Goal: Use online tool/utility: Utilize a website feature to perform a specific function

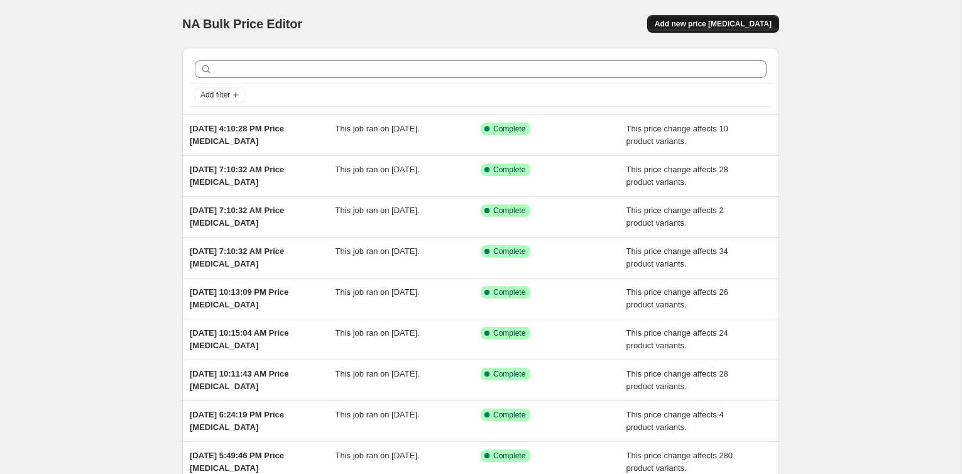
click at [714, 32] on button "Add new price [MEDICAL_DATA]" at bounding box center [713, 24] width 132 height 18
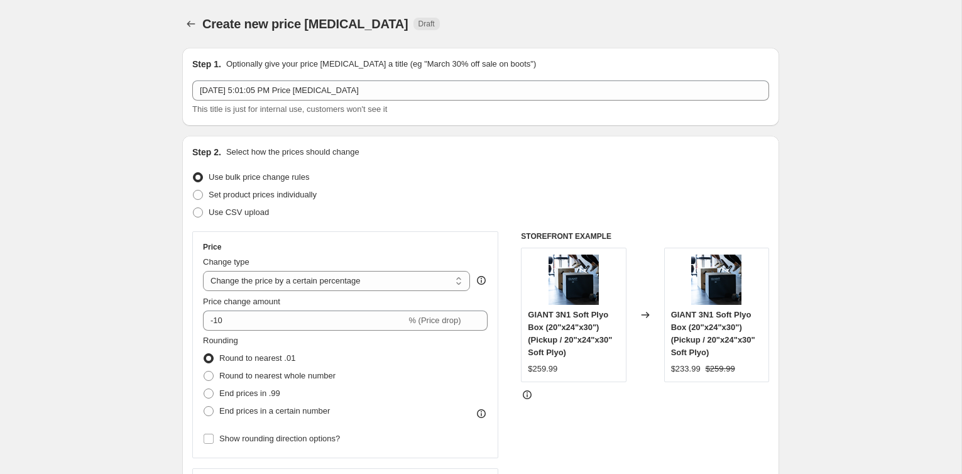
click at [351, 269] on div "Change type Change the price to a certain amount Change the price by a certain …" at bounding box center [336, 273] width 267 height 35
click at [344, 279] on select "Change the price to a certain amount Change the price by a certain amount Chang…" at bounding box center [336, 281] width 267 height 20
select select "no_change"
click at [203, 271] on select "Change the price to a certain amount Change the price by a certain amount Chang…" at bounding box center [336, 281] width 267 height 20
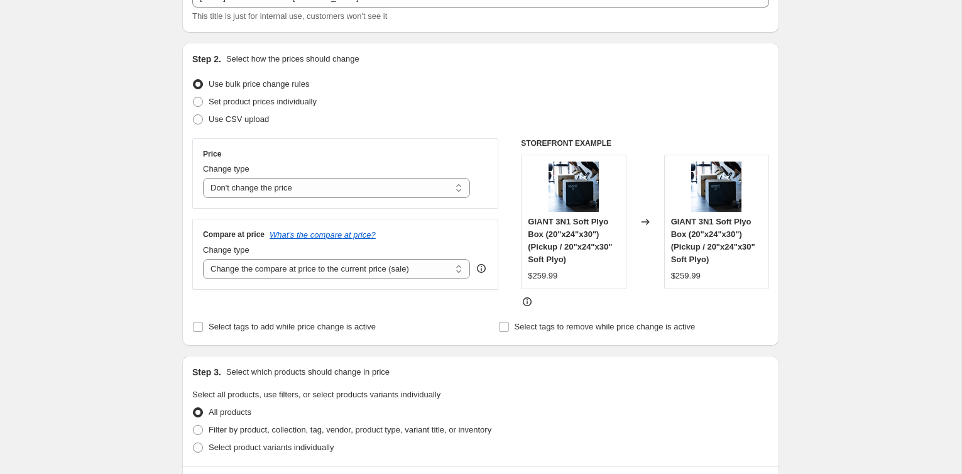
scroll to position [96, 0]
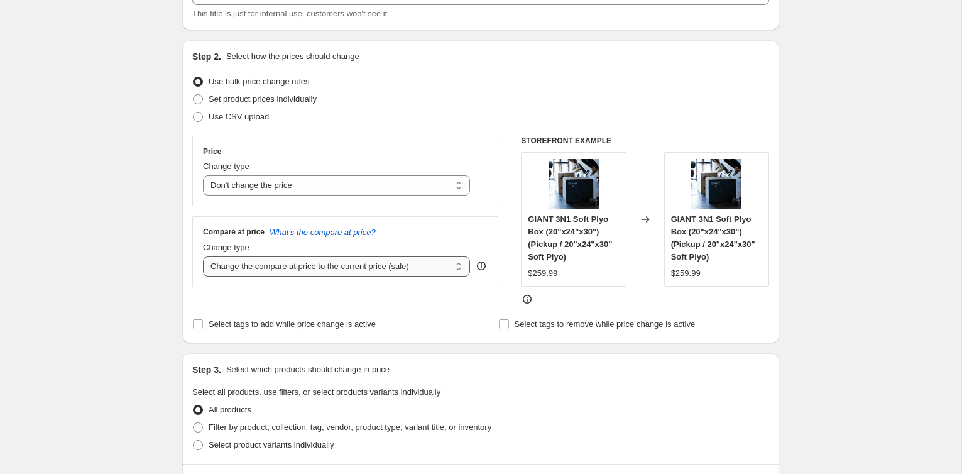
click at [390, 263] on select "Change the compare at price to the current price (sale) Change the compare at p…" at bounding box center [336, 266] width 267 height 20
select select "percentage"
click at [203, 256] on select "Change the compare at price to the current price (sale) Change the compare at p…" at bounding box center [336, 266] width 267 height 20
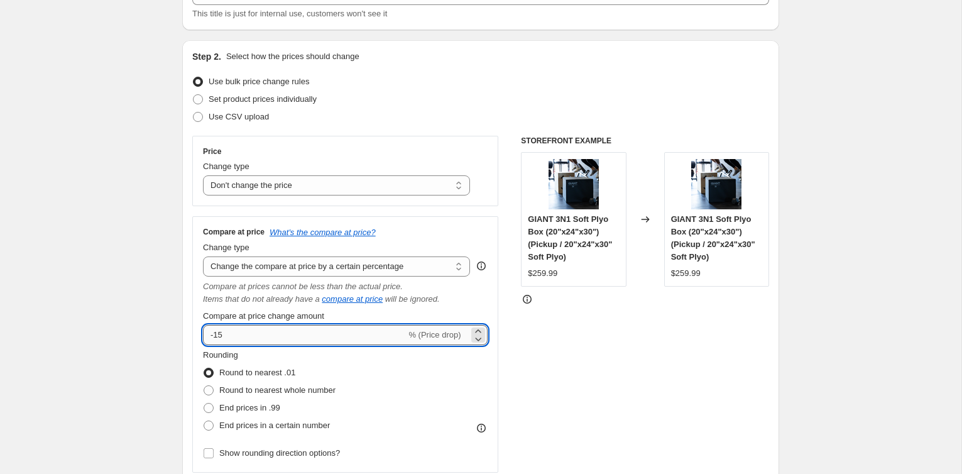
click at [275, 325] on input "-15" at bounding box center [304, 335] width 203 height 20
type input "1"
type input "5"
click at [662, 410] on div "STOREFRONT EXAMPLE GIANT 3N1 Soft Plyo Box (20"x24"x30") (Pickup / 20"x24"x30" …" at bounding box center [645, 304] width 248 height 337
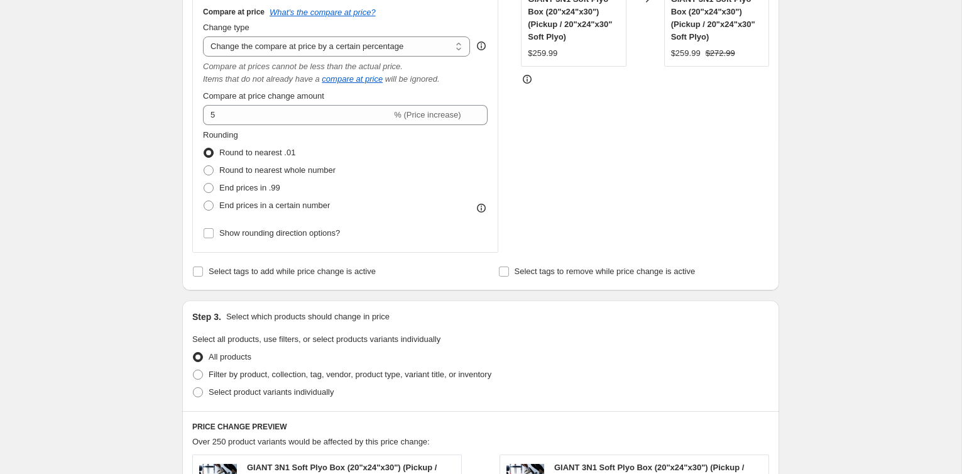
scroll to position [324, 0]
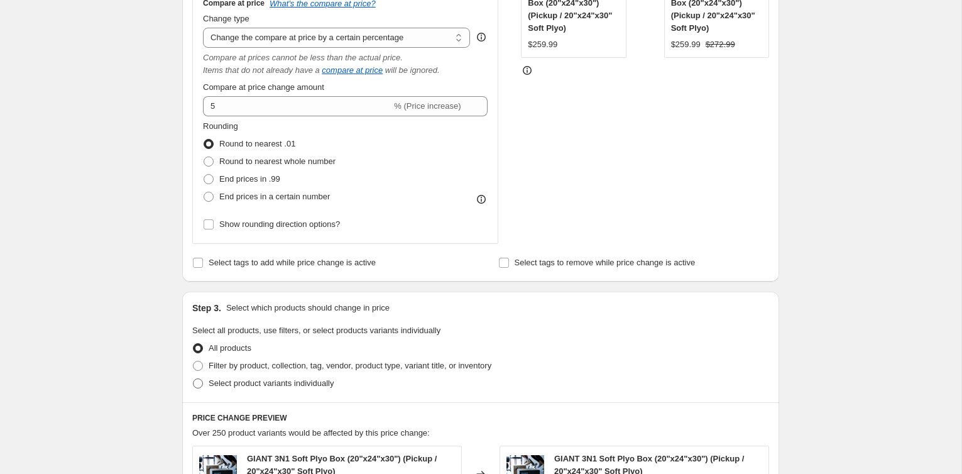
click at [292, 378] on span "Select product variants individually" at bounding box center [271, 382] width 125 height 9
click at [194, 378] on input "Select product variants individually" at bounding box center [193, 378] width 1 height 1
radio input "true"
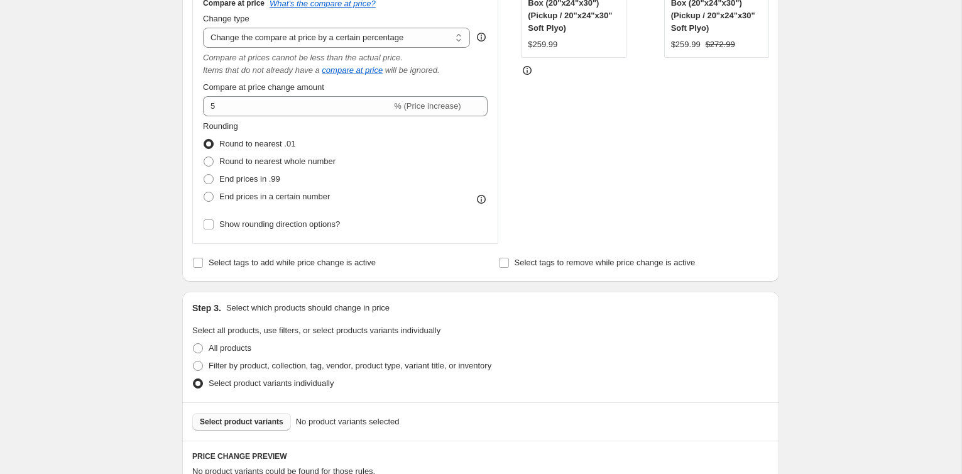
click at [251, 420] on span "Select product variants" at bounding box center [242, 422] width 84 height 10
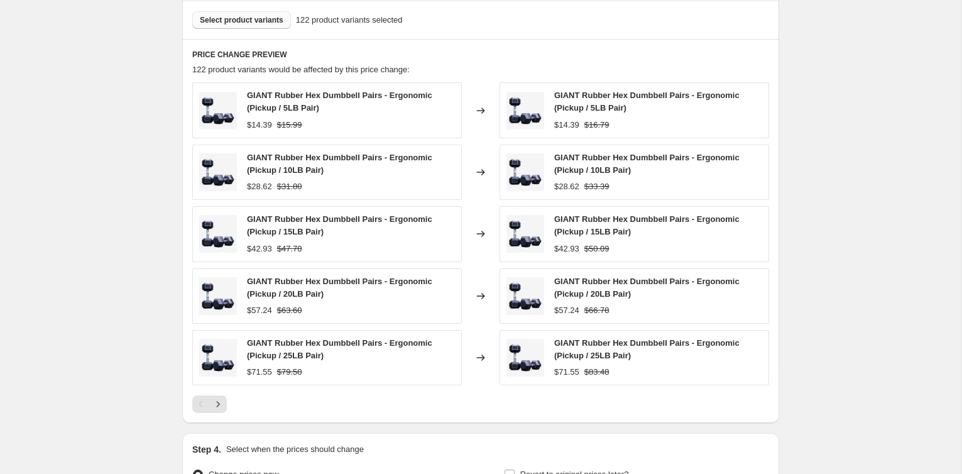
scroll to position [865, 0]
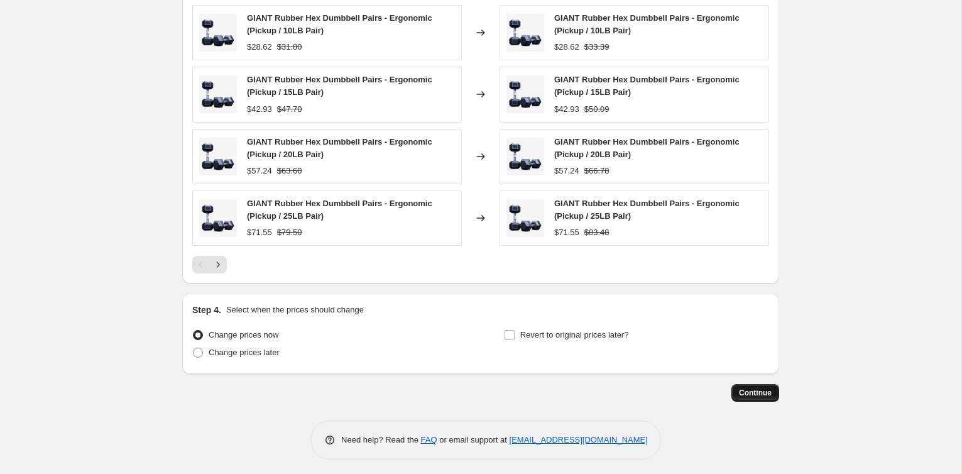
click at [756, 388] on span "Continue" at bounding box center [755, 393] width 33 height 10
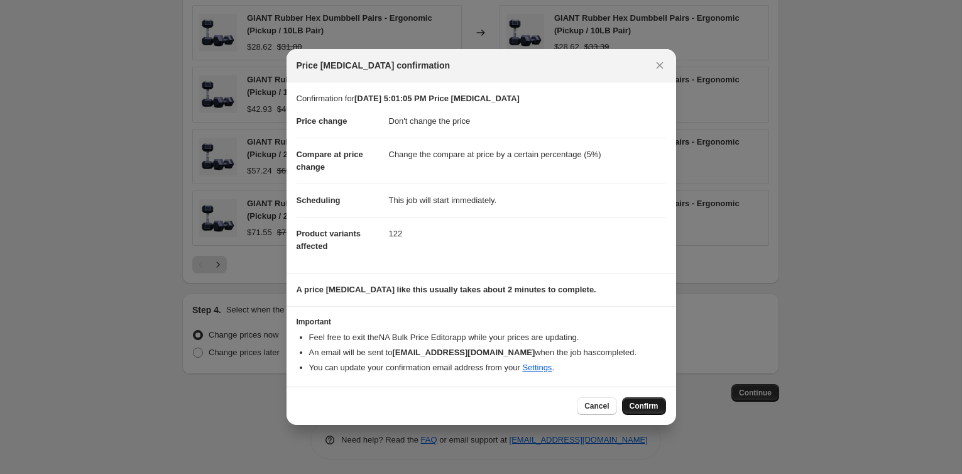
click at [631, 412] on button "Confirm" at bounding box center [644, 406] width 44 height 18
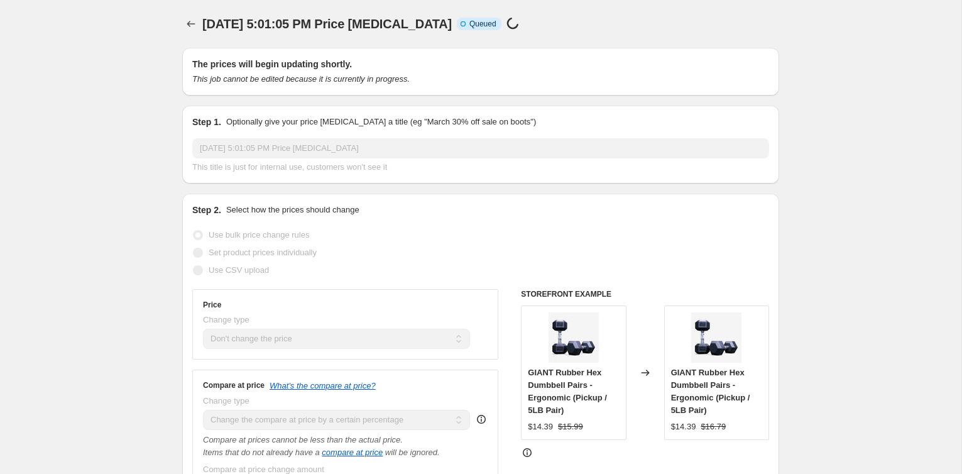
scroll to position [865, 0]
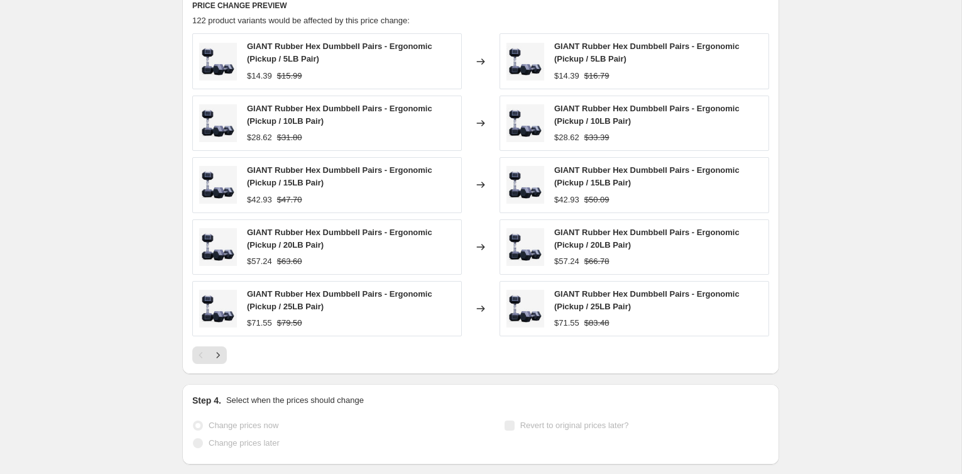
select select "no_change"
select select "percentage"
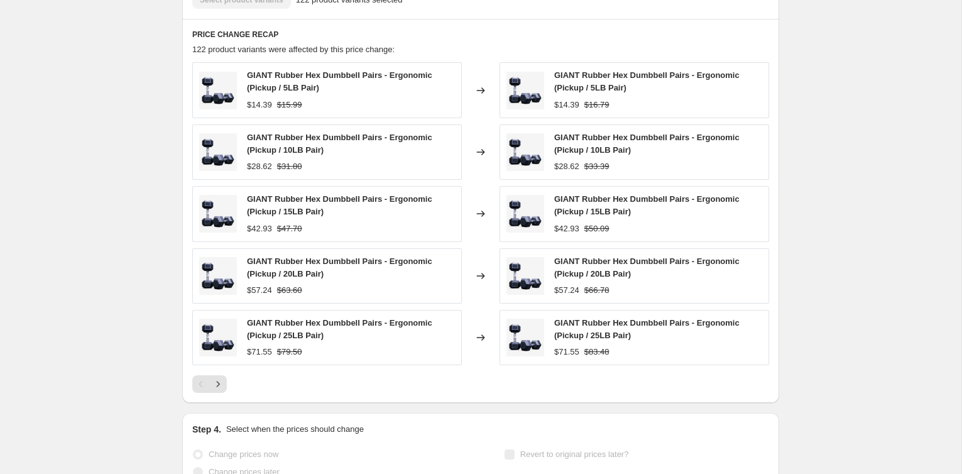
scroll to position [0, 0]
